Goal: Information Seeking & Learning: Learn about a topic

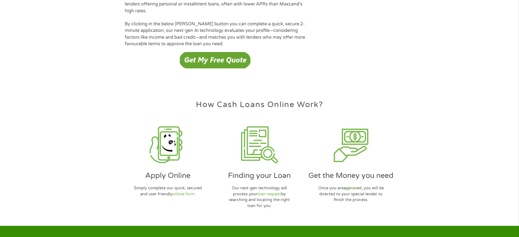
scroll to position [1574, 0]
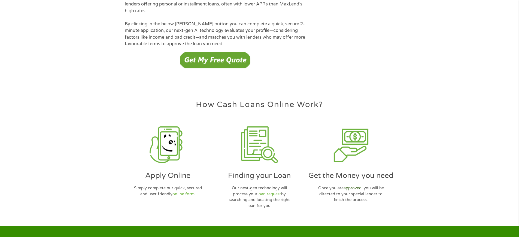
scroll to position [1574, 0]
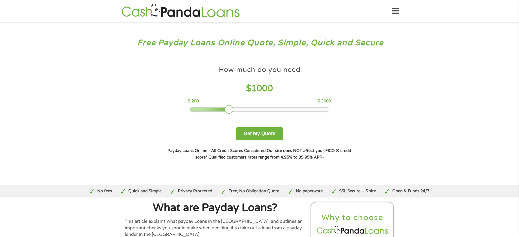
scroll to position [1828, 0]
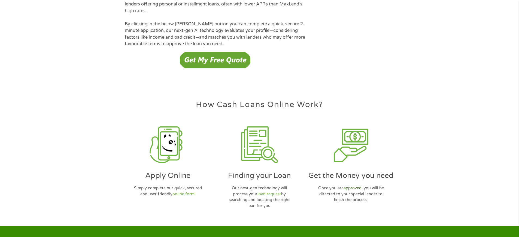
scroll to position [1574, 0]
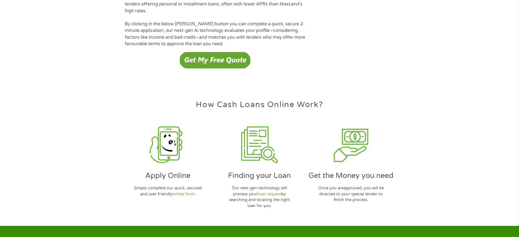
scroll to position [1574, 0]
